Goal: Use online tool/utility: Utilize a website feature to perform a specific function

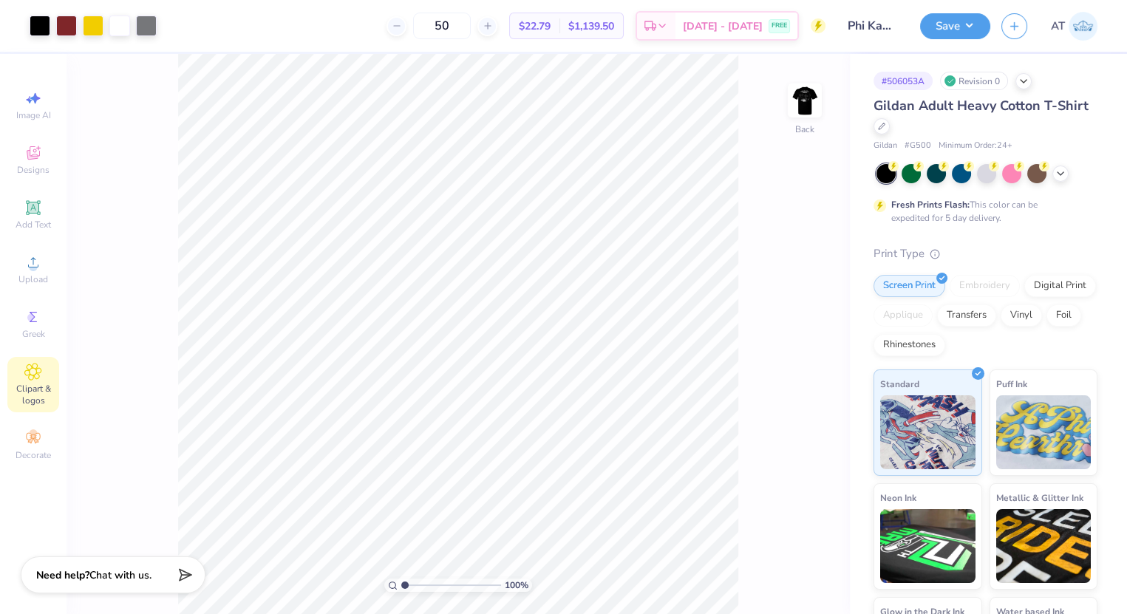
click at [33, 391] on span "Clipart & logos" at bounding box center [33, 395] width 52 height 24
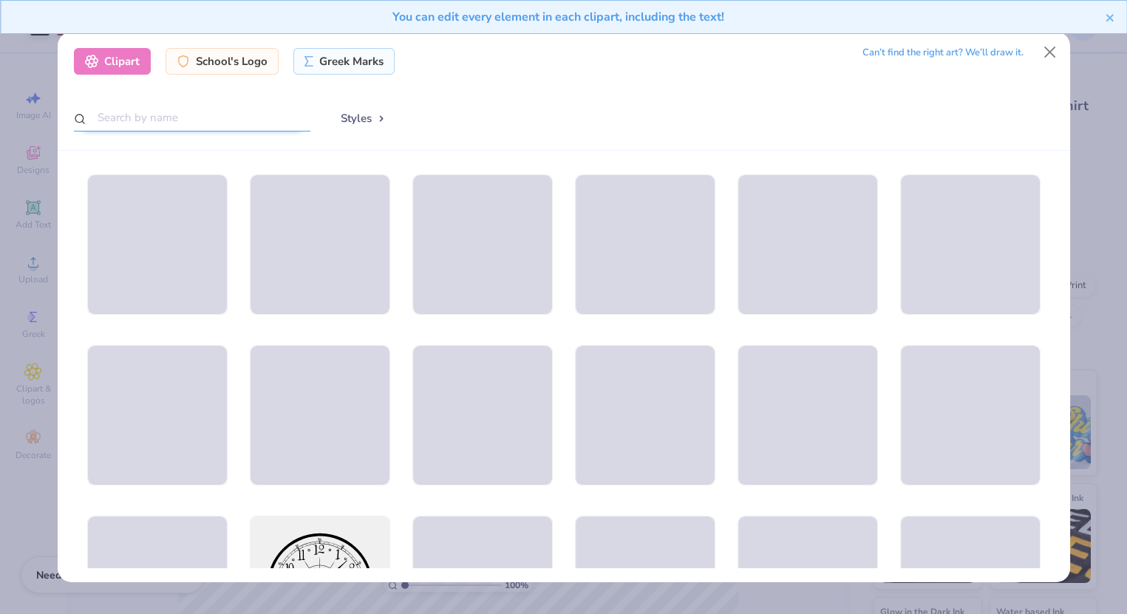
click at [235, 117] on input "text" at bounding box center [192, 117] width 236 height 27
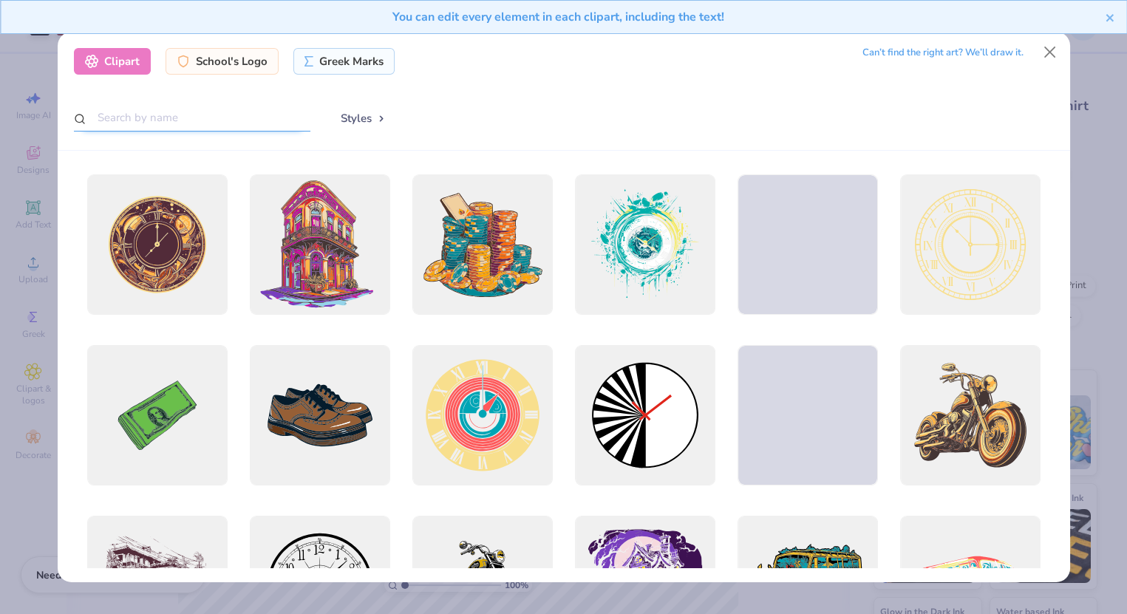
type input "o"
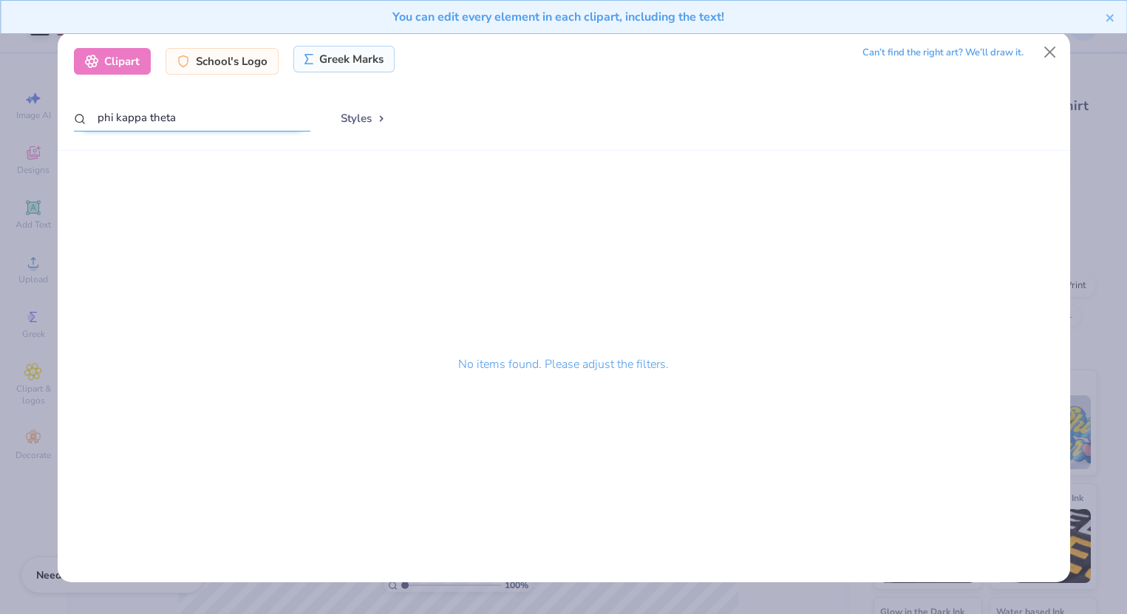
type input "phi kappa theta"
click at [341, 66] on div "Greek Marks" at bounding box center [343, 59] width 101 height 27
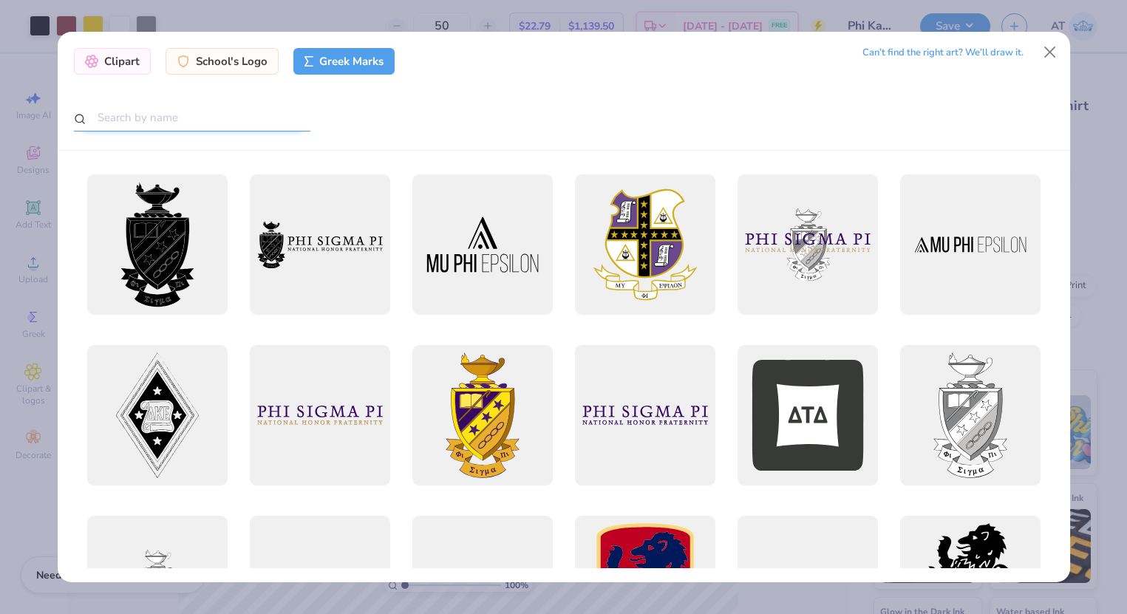
click at [172, 120] on input "text" at bounding box center [192, 117] width 236 height 27
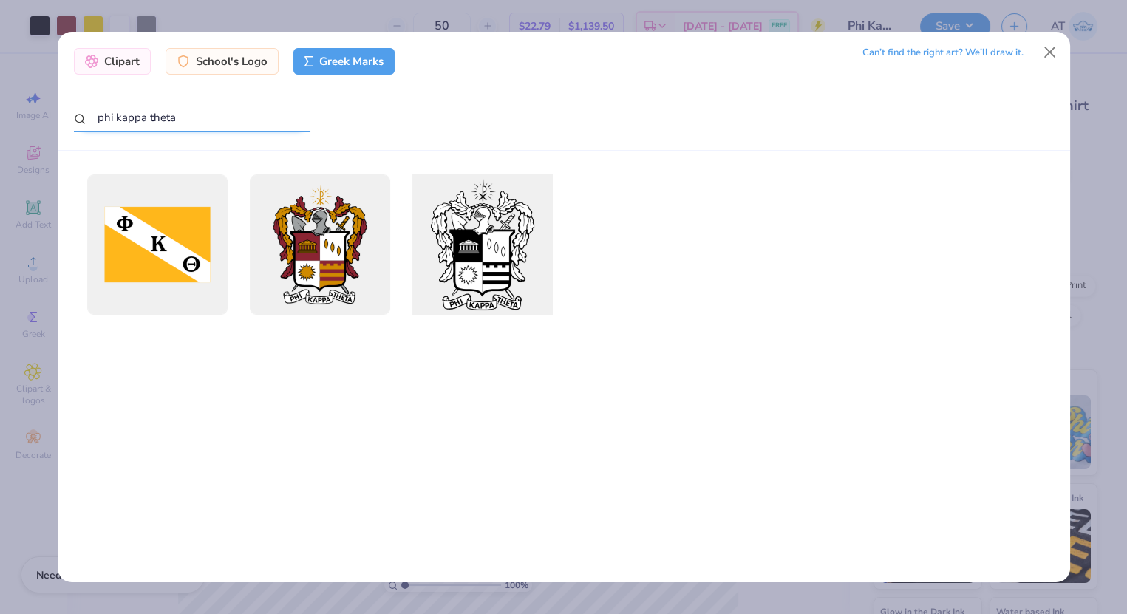
type input "phi kappa theta"
click at [489, 245] on div at bounding box center [482, 245] width 154 height 154
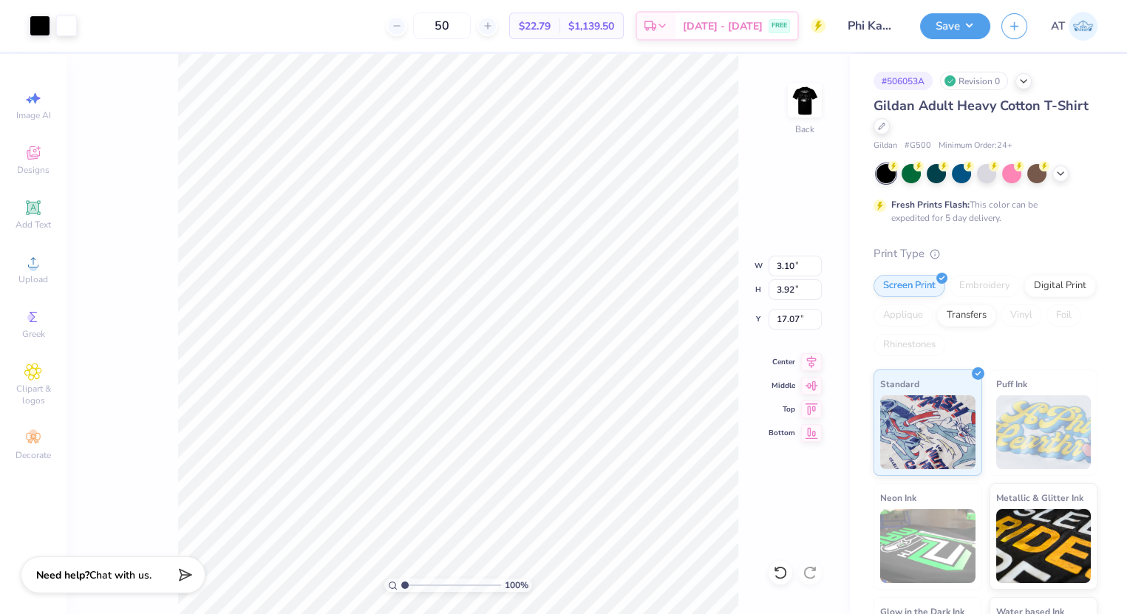
type input "3.10"
type input "3.92"
type input "17.07"
type input "3.00"
click at [944, 33] on button "Save" at bounding box center [955, 24] width 70 height 26
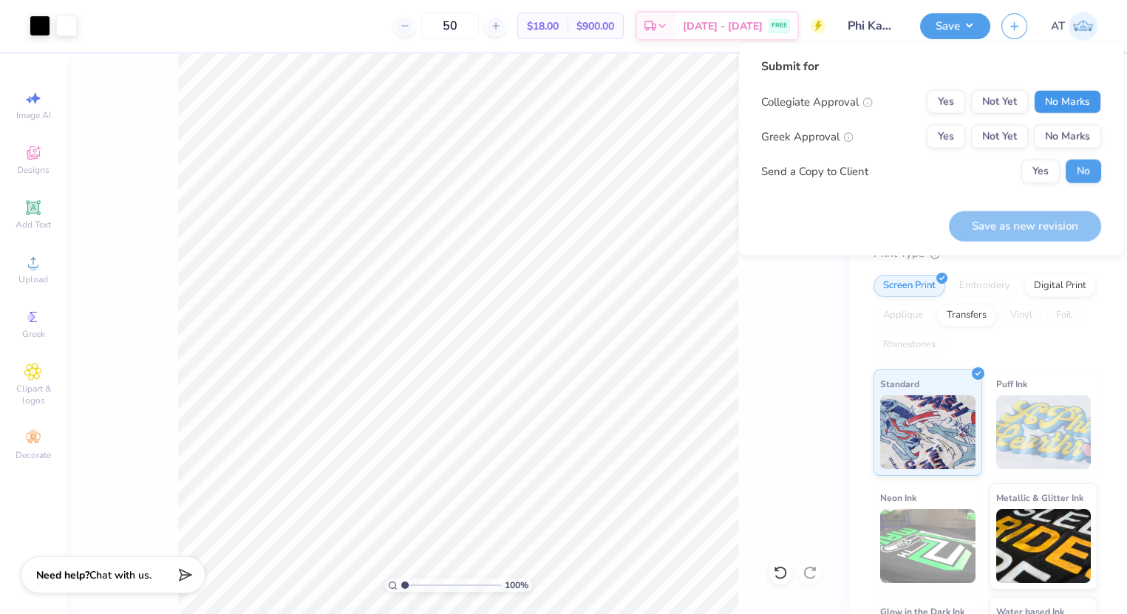
click at [1048, 98] on button "No Marks" at bounding box center [1067, 102] width 67 height 24
click at [999, 137] on button "Not Yet" at bounding box center [999, 137] width 57 height 24
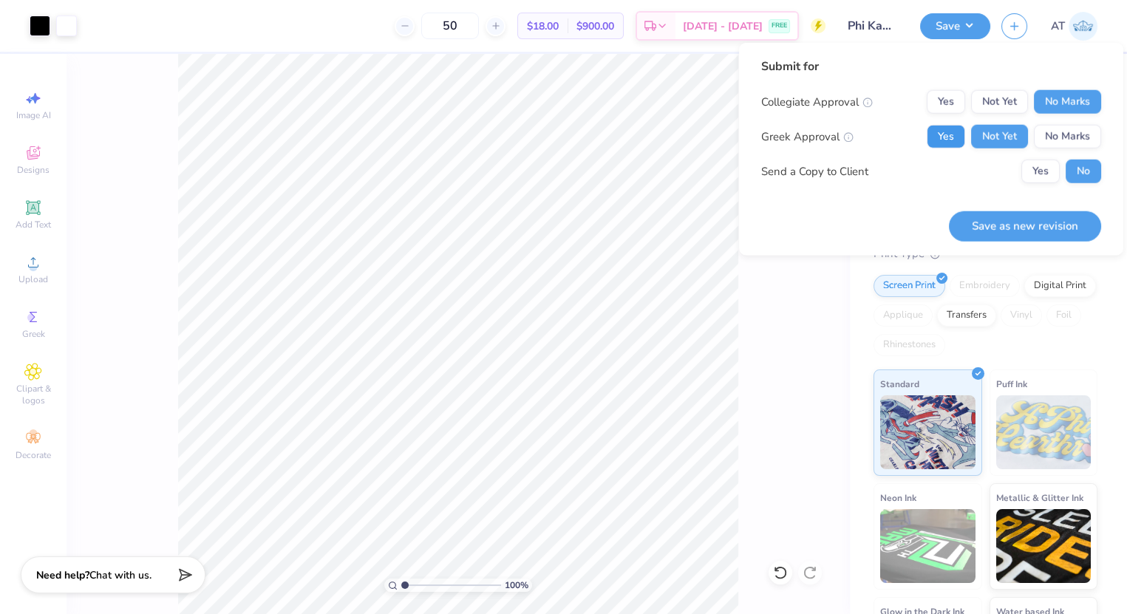
click at [951, 142] on button "Yes" at bounding box center [945, 137] width 38 height 24
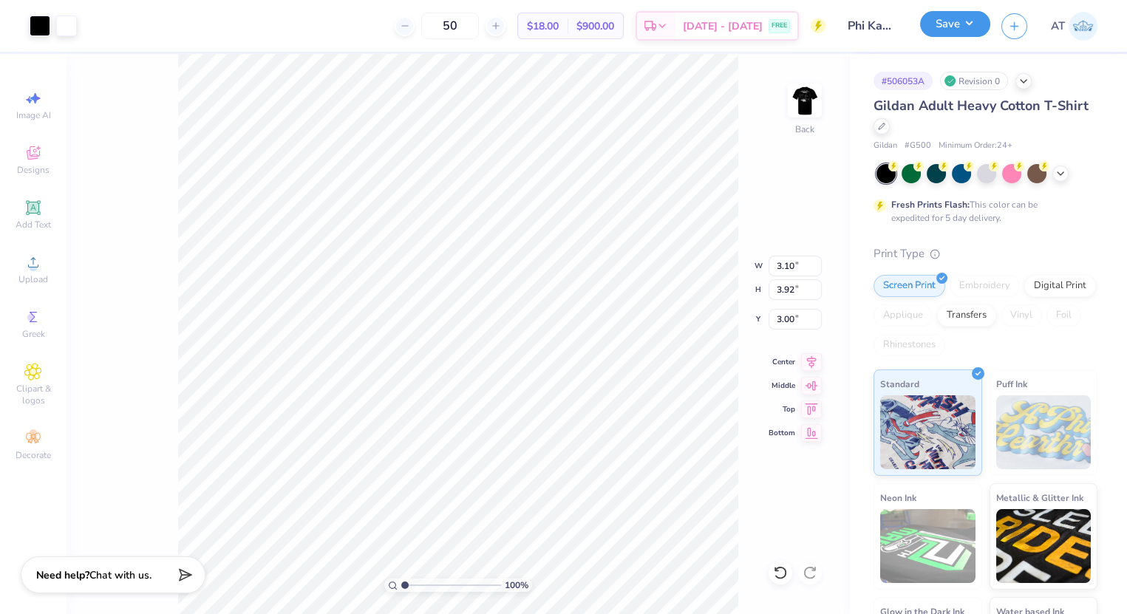
click at [987, 20] on button "Save" at bounding box center [955, 24] width 70 height 26
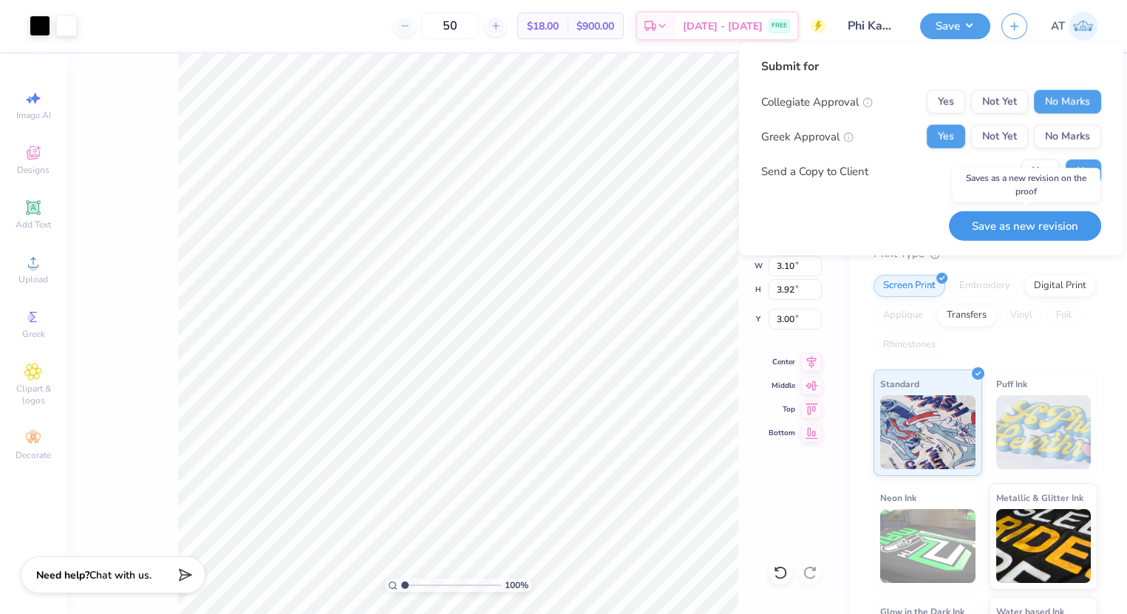
click at [1005, 219] on button "Save as new revision" at bounding box center [1025, 226] width 152 height 30
